Goal: Task Accomplishment & Management: Use online tool/utility

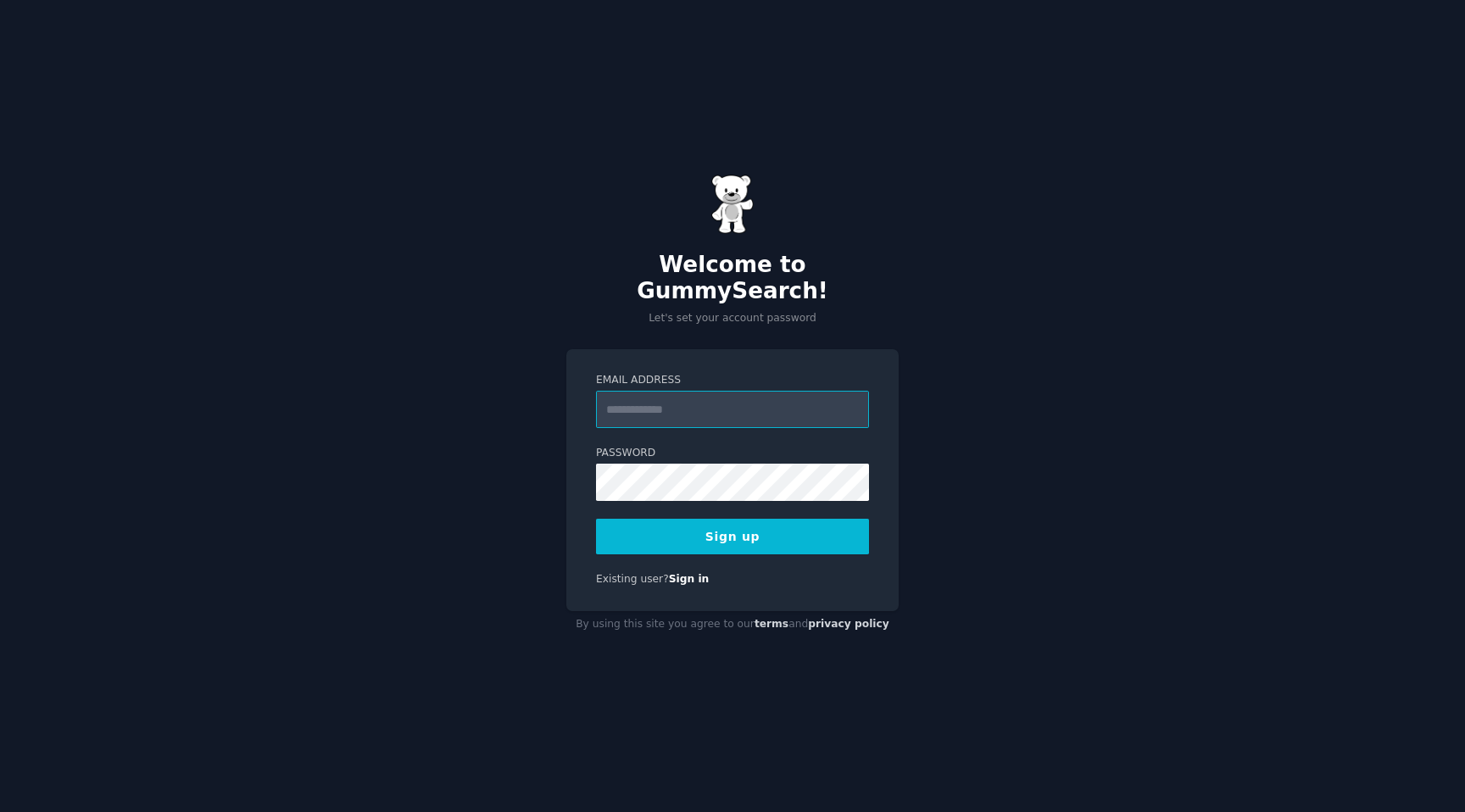
click at [729, 391] on input "Email Address" at bounding box center [732, 409] width 273 height 37
click at [1082, 364] on div "Welcome to GummySearch! Let's set your account password Email Address Password …" at bounding box center [732, 406] width 1465 height 812
click at [770, 397] on input "Email Address" at bounding box center [732, 409] width 273 height 37
type input "**********"
click at [596, 519] on button "Sign up" at bounding box center [732, 537] width 273 height 36
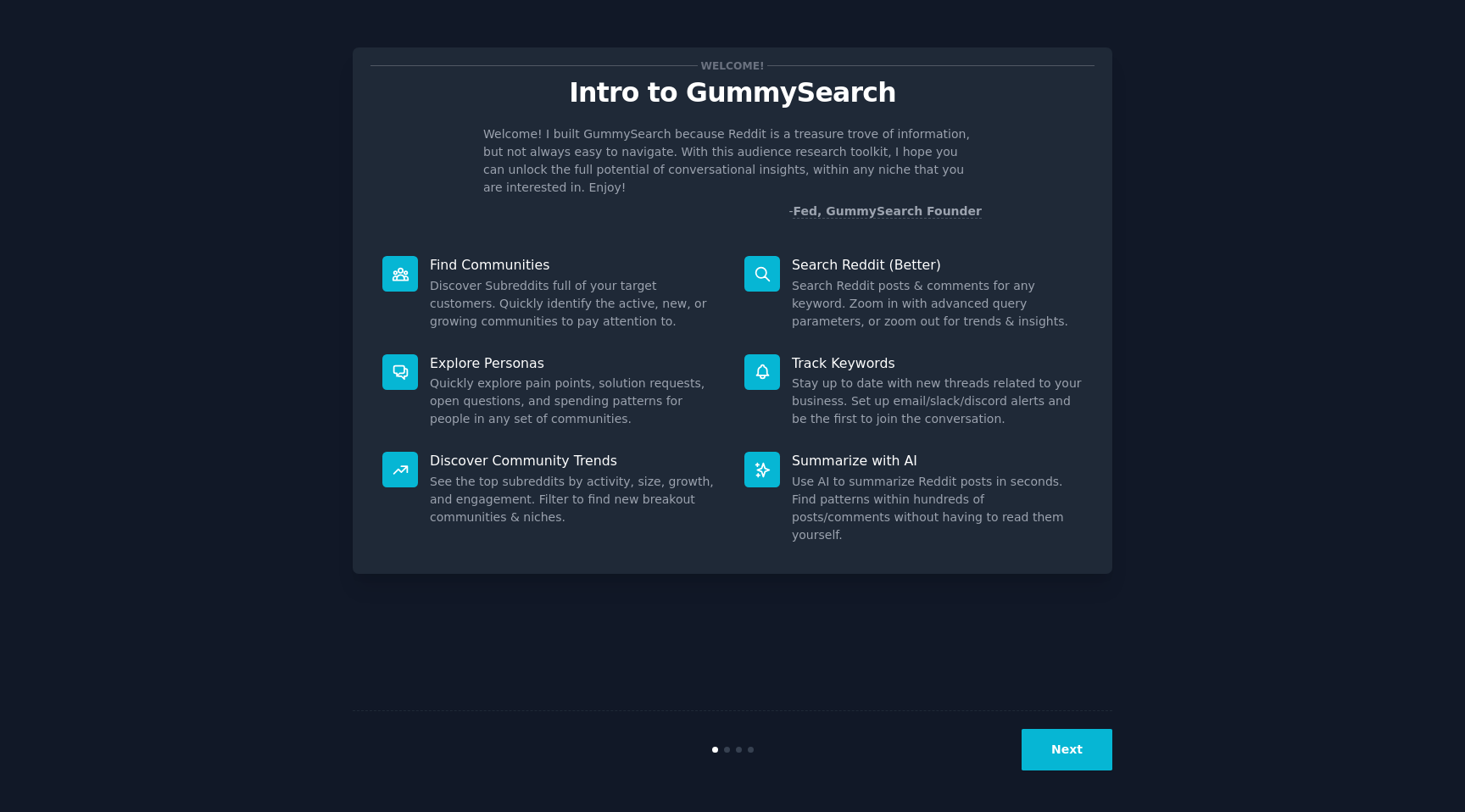
click at [1060, 751] on button "Next" at bounding box center [1067, 750] width 91 height 41
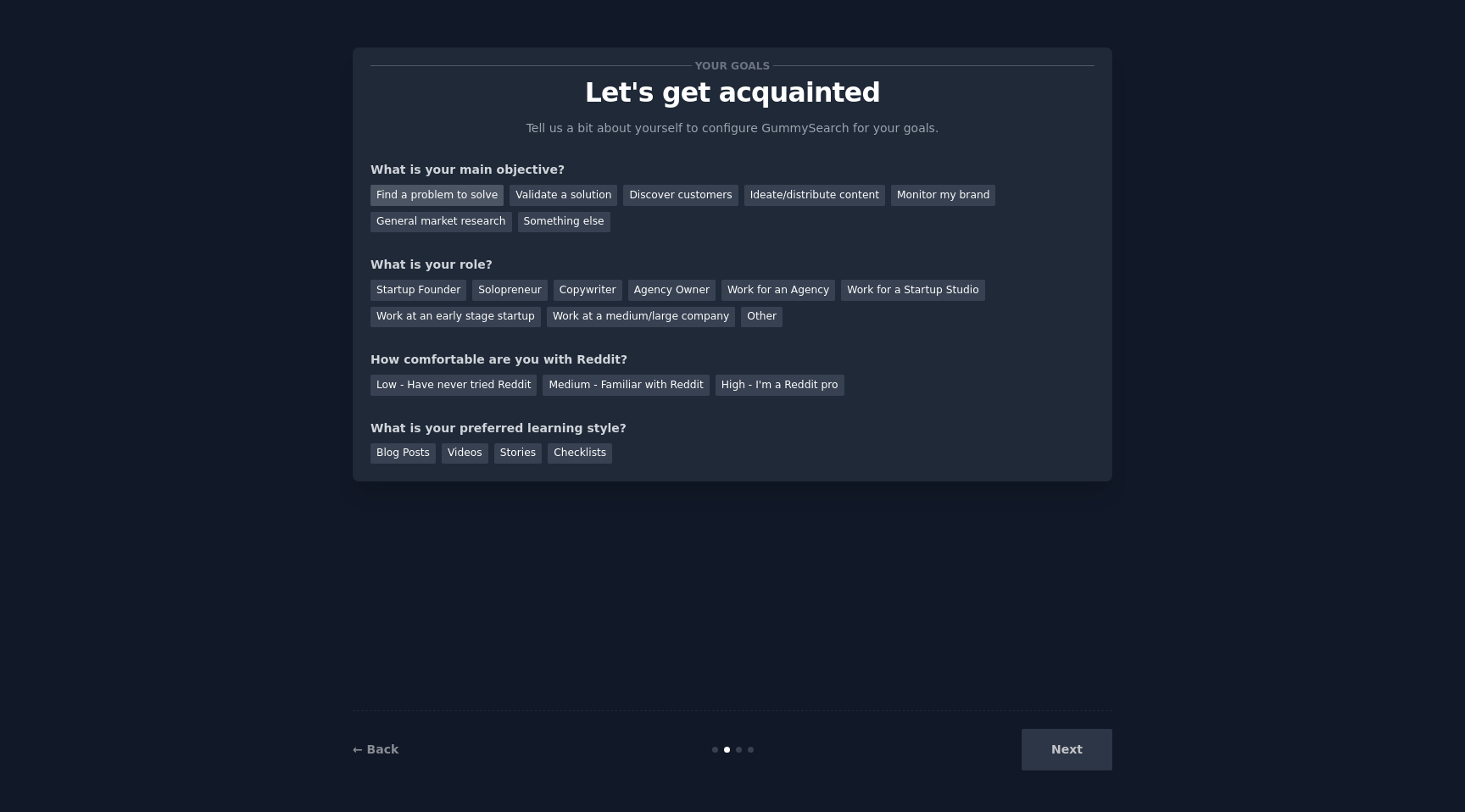
click at [475, 200] on div "Find a problem to solve" at bounding box center [437, 195] width 133 height 22
click at [545, 203] on div "Validate a solution" at bounding box center [564, 195] width 108 height 22
click at [436, 199] on div "Find a problem to solve" at bounding box center [437, 195] width 133 height 22
click at [445, 293] on div "Startup Founder" at bounding box center [418, 291] width 95 height 22
click at [488, 293] on div "Solopreneur" at bounding box center [509, 291] width 75 height 22
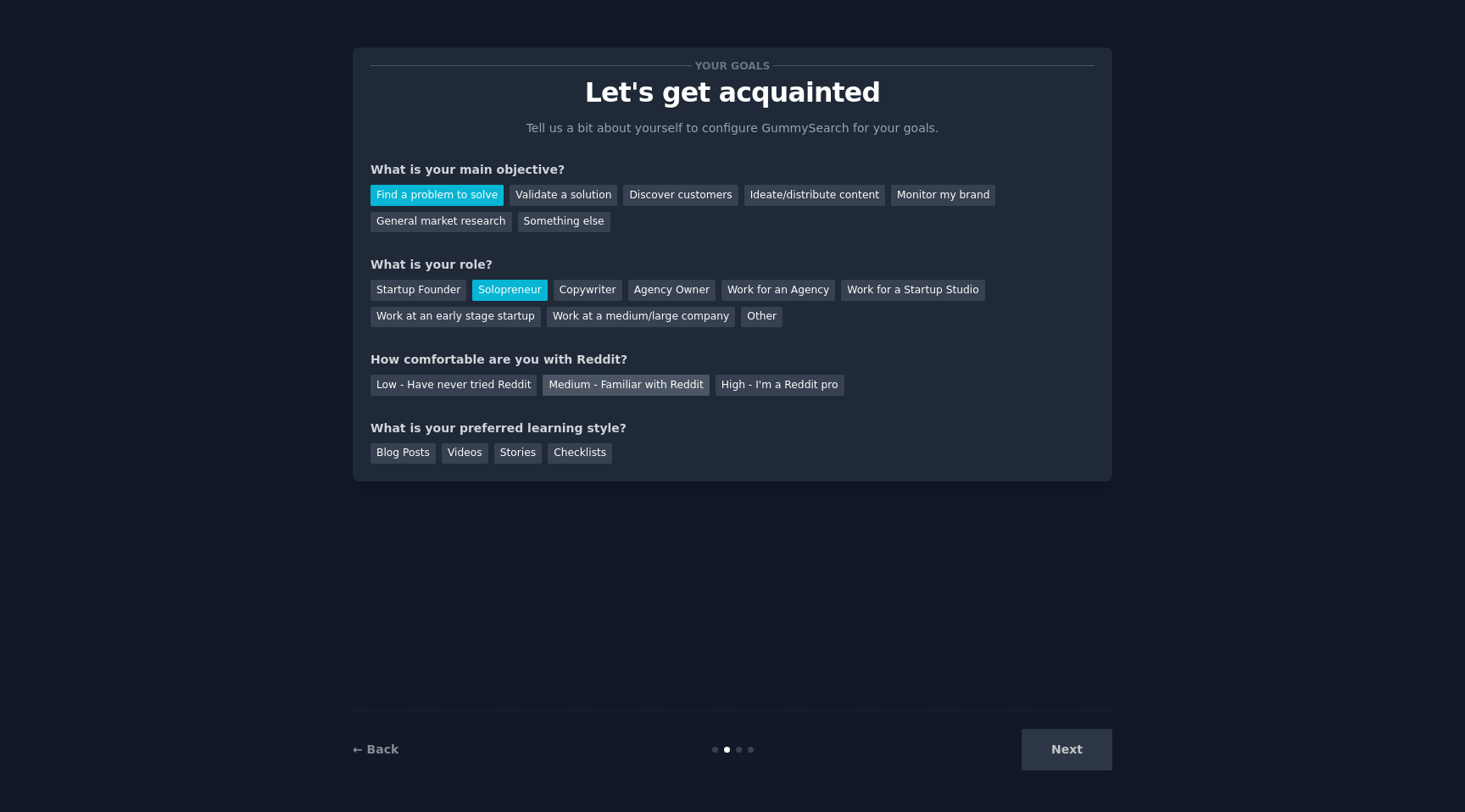
click at [559, 391] on div "Medium - Familiar with Reddit" at bounding box center [626, 385] width 167 height 22
click at [504, 454] on div "Stories" at bounding box center [518, 454] width 48 height 22
click at [1071, 764] on button "Next" at bounding box center [1067, 750] width 91 height 41
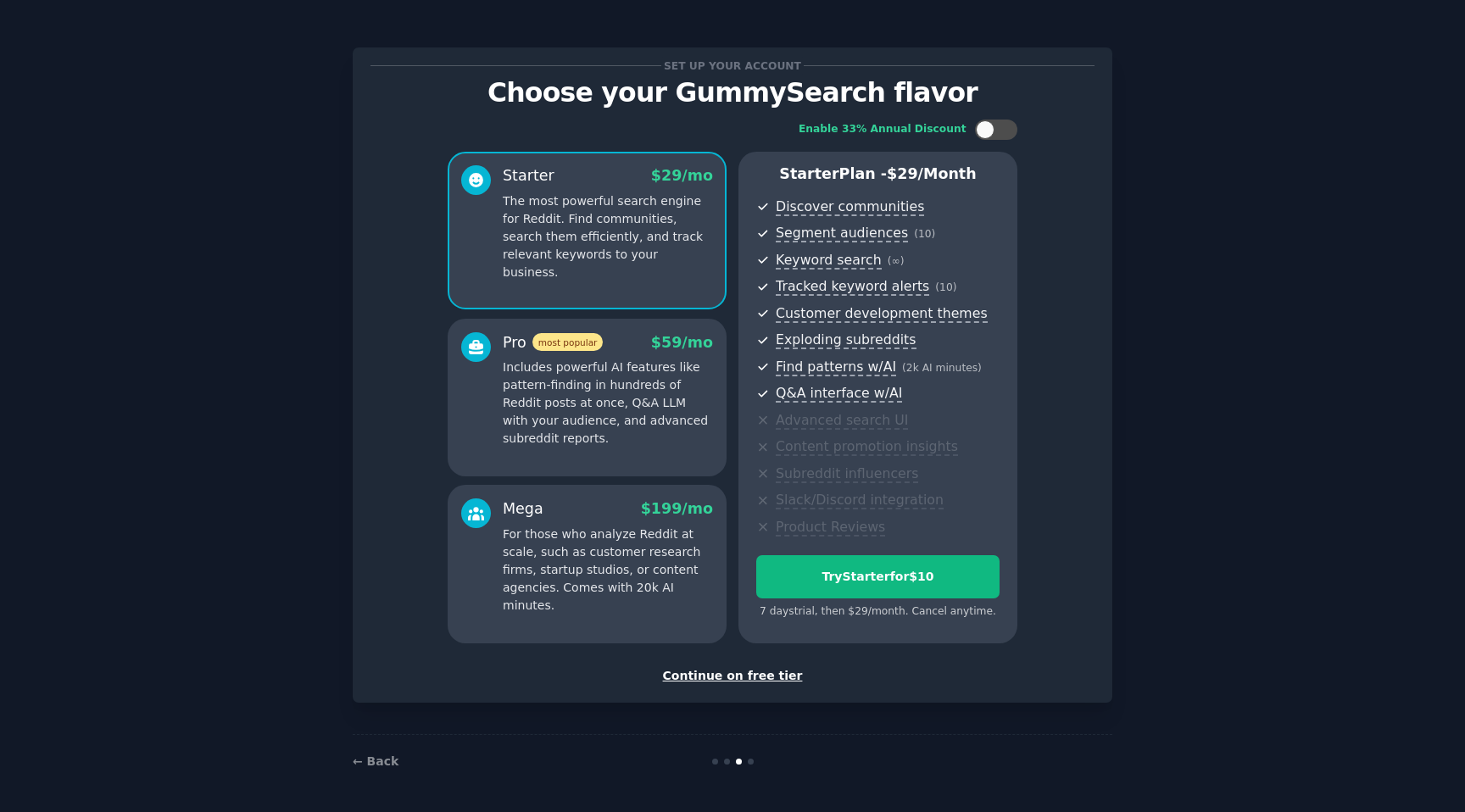
click at [724, 675] on div "Continue on free tier" at bounding box center [732, 676] width 724 height 18
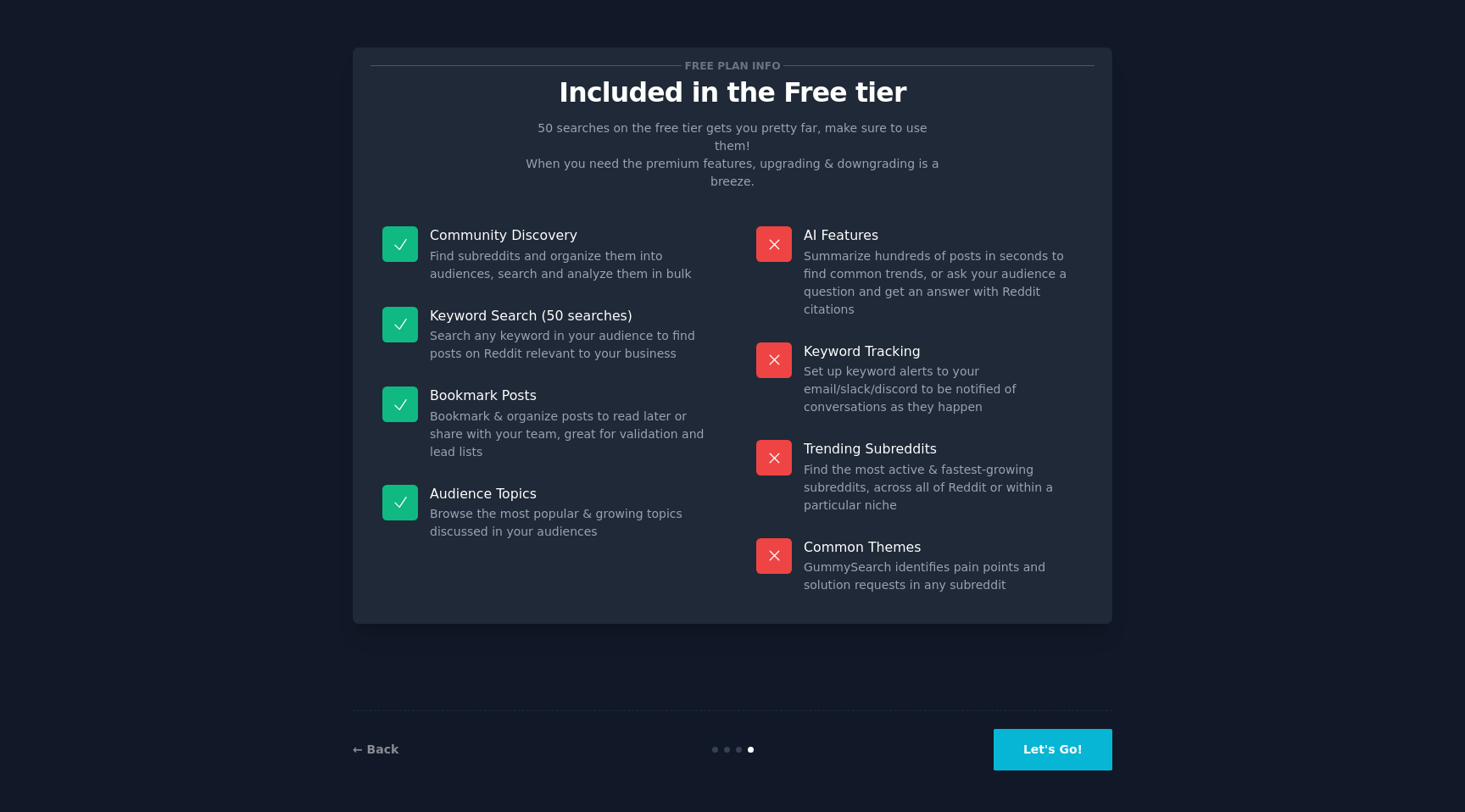
click at [1035, 739] on button "Let's Go!" at bounding box center [1054, 750] width 119 height 41
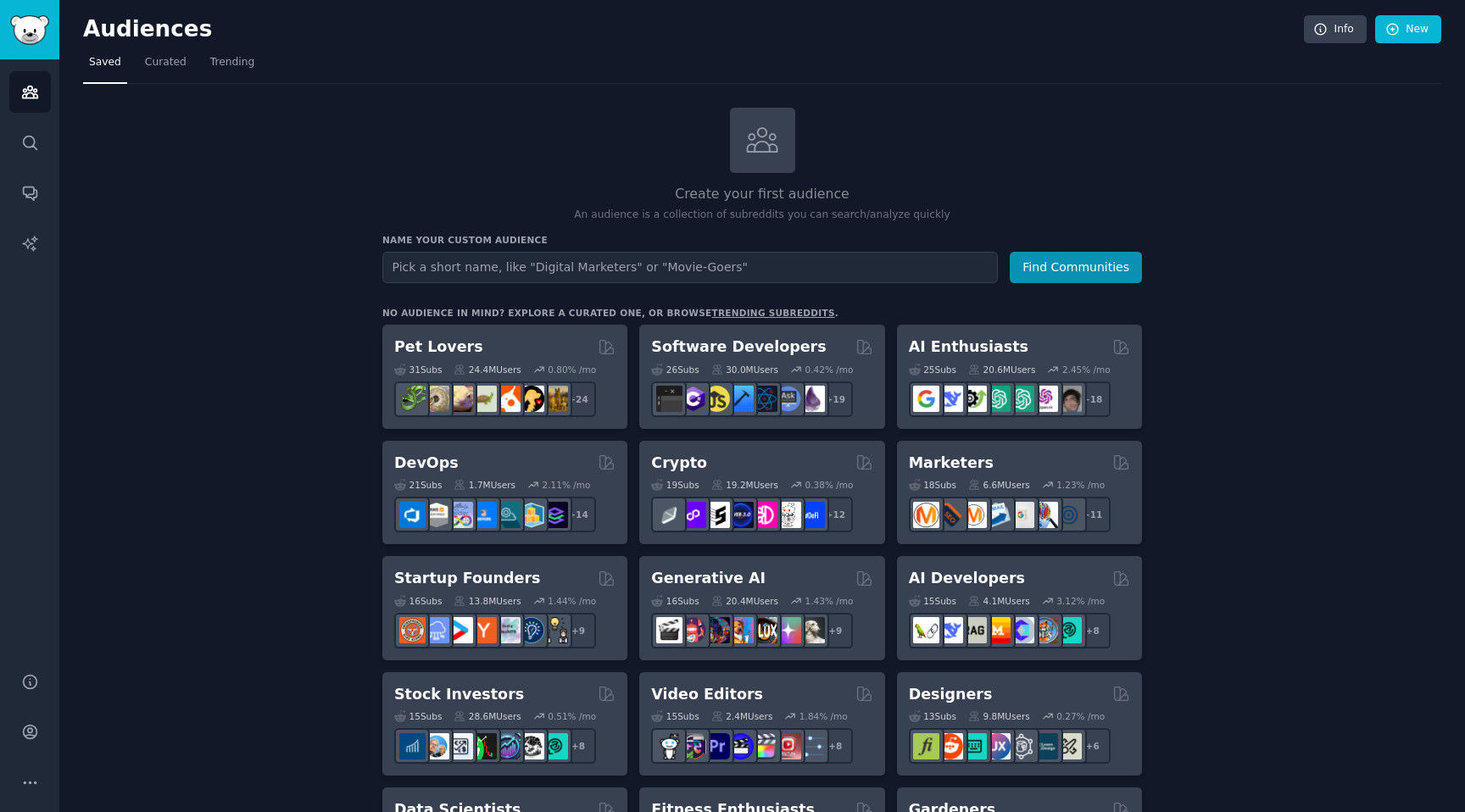
click at [237, 55] on span "Trending" at bounding box center [232, 62] width 44 height 15
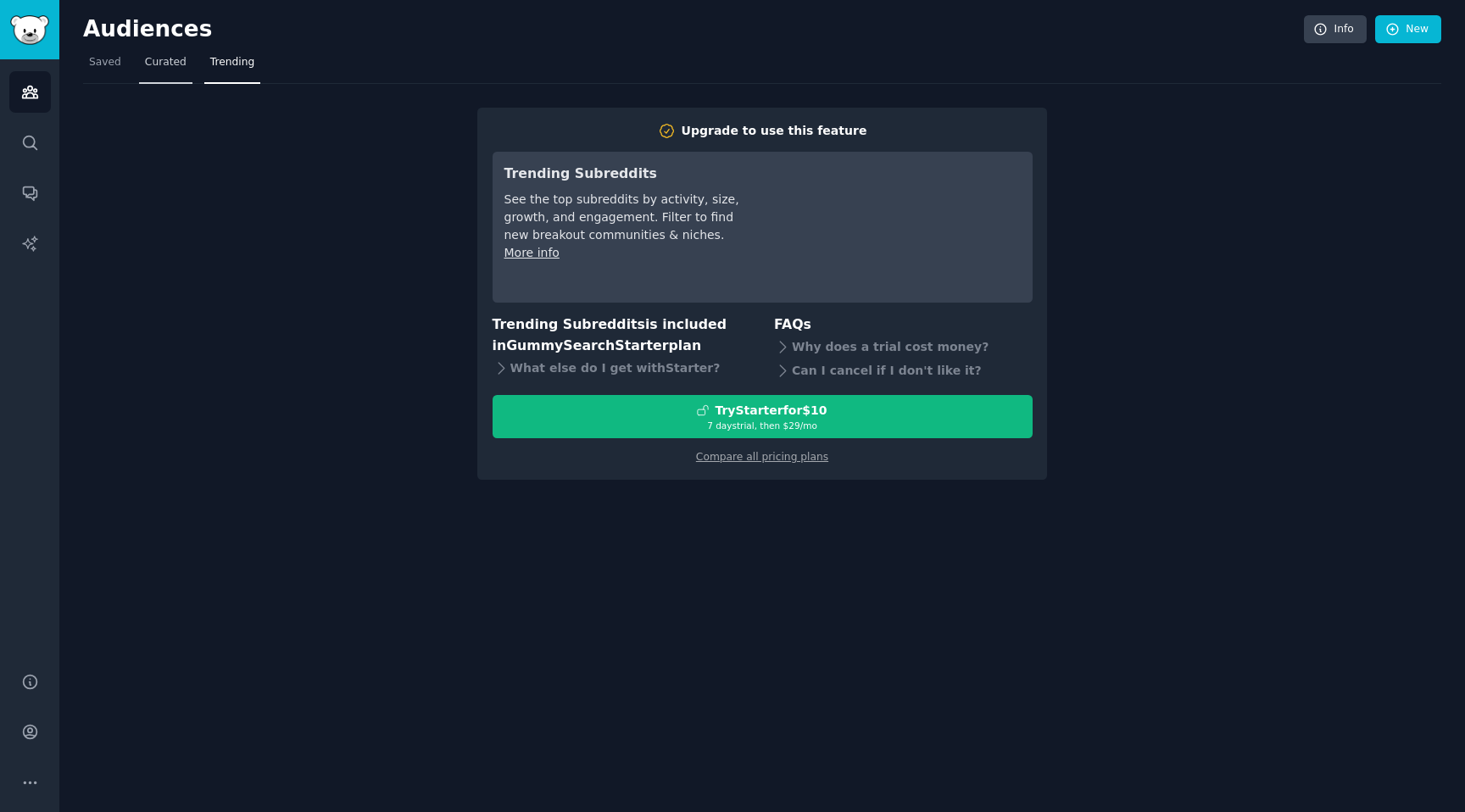
click at [150, 56] on span "Curated" at bounding box center [166, 62] width 41 height 15
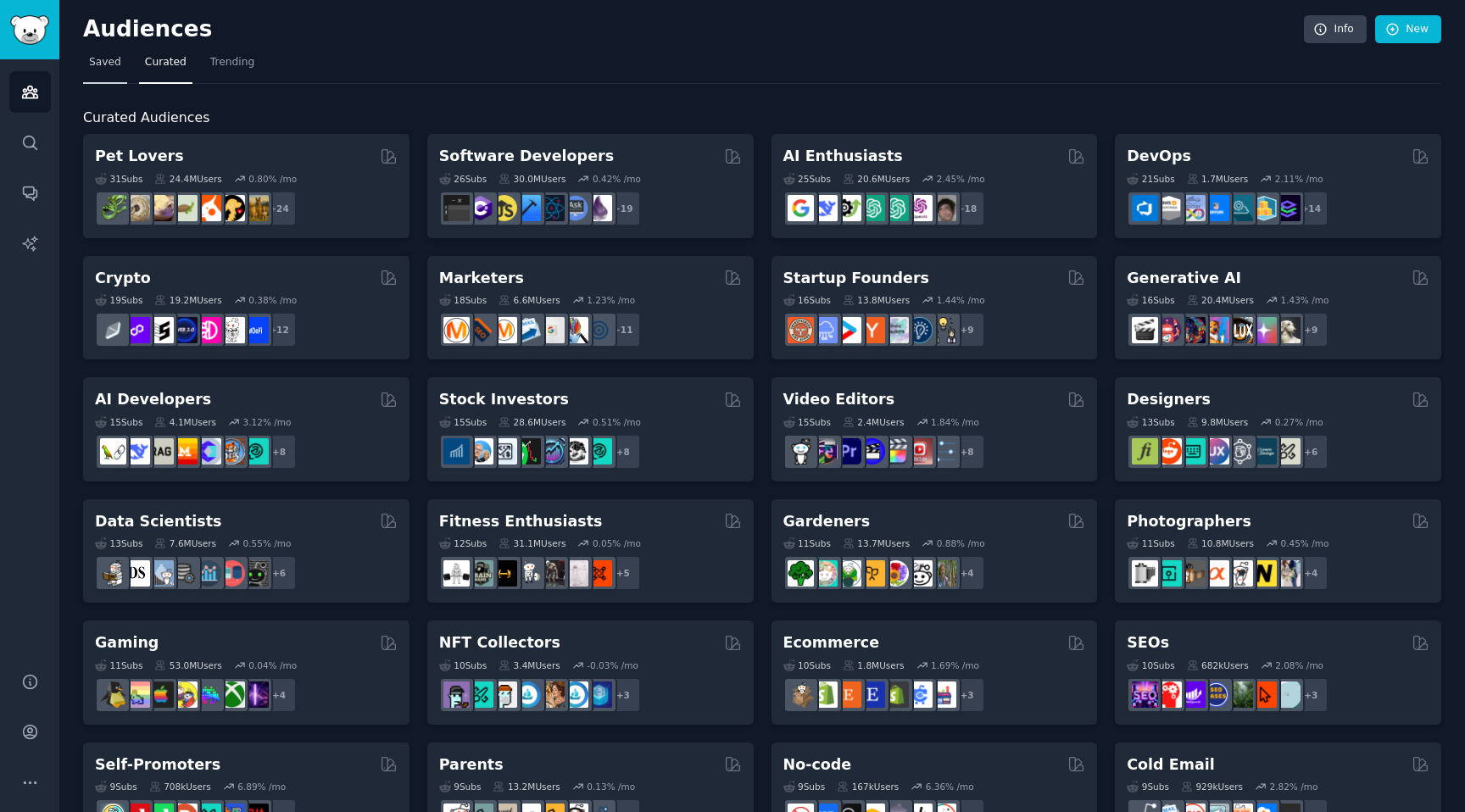
click at [112, 59] on span "Saved" at bounding box center [105, 62] width 32 height 15
